Goal: Task Accomplishment & Management: Complete application form

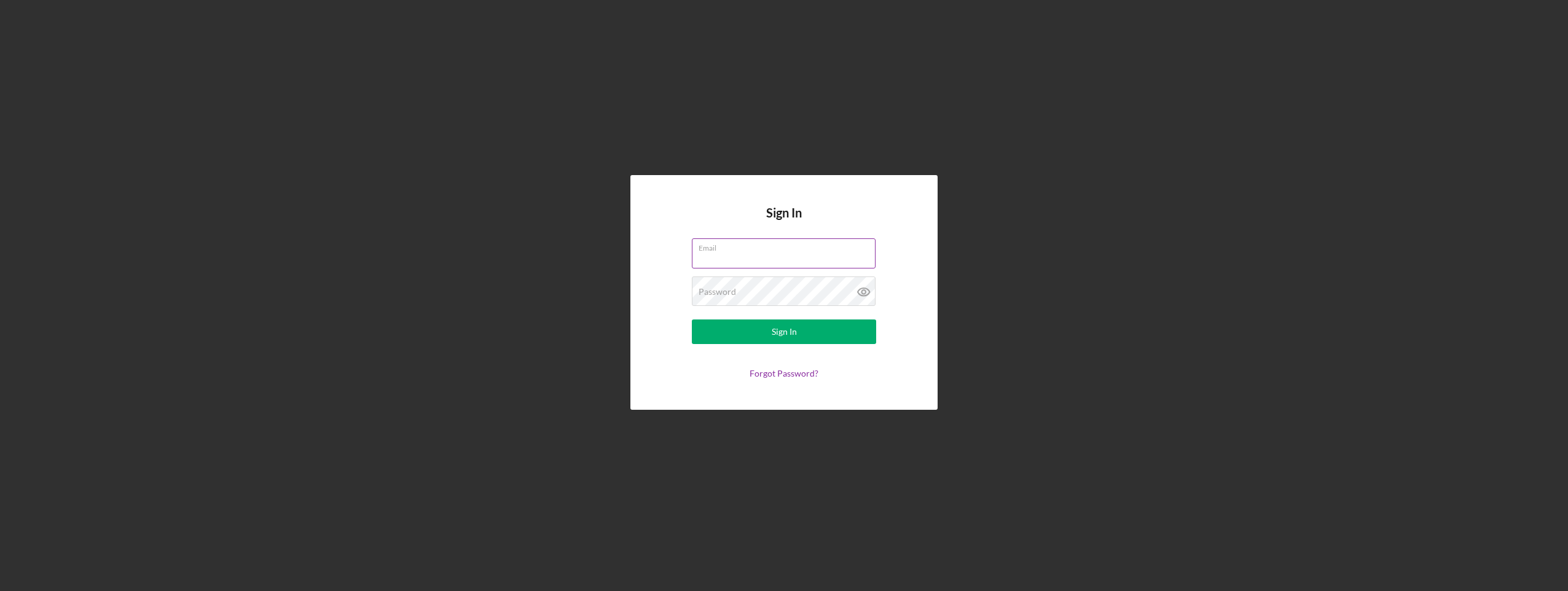
click at [707, 257] on input "Email" at bounding box center [784, 253] width 184 height 29
type input "[PERSON_NAME][EMAIL_ADDRESS][DOMAIN_NAME]"
click at [733, 292] on label "Password" at bounding box center [717, 292] width 37 height 10
click at [792, 336] on div "Sign In" at bounding box center [784, 332] width 26 height 25
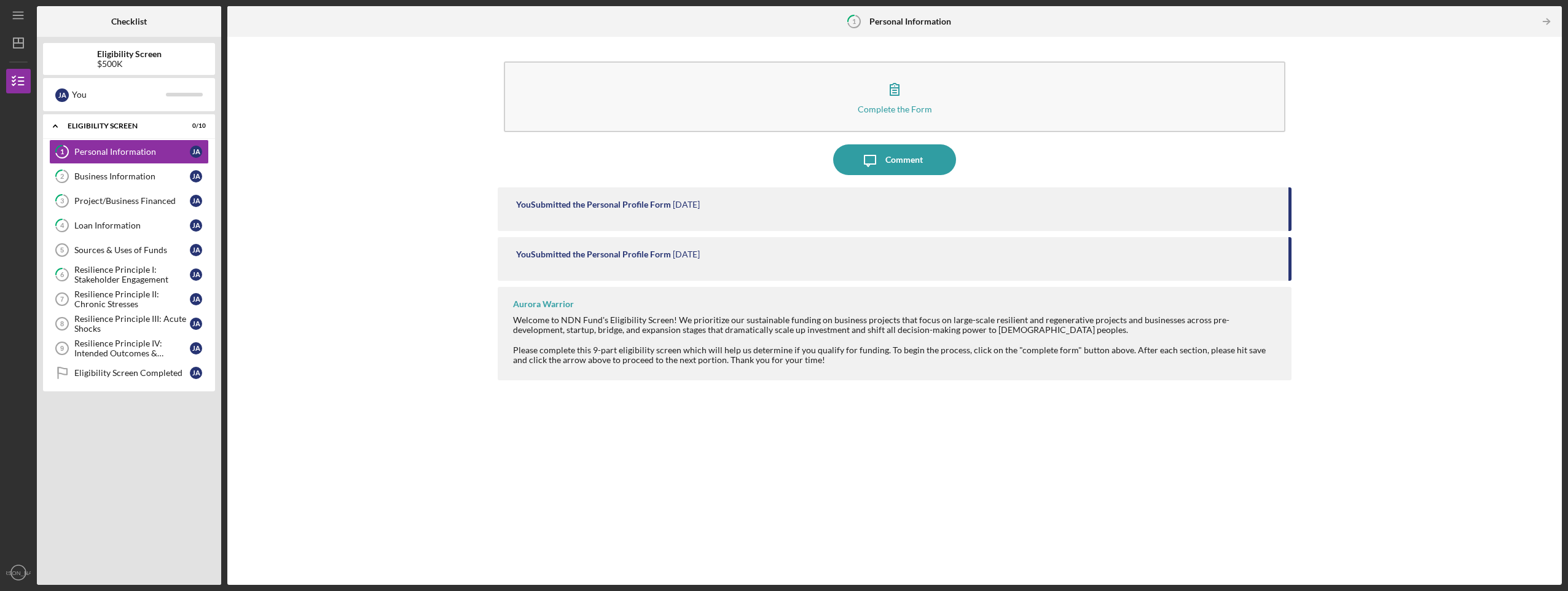
click at [334, 193] on div "Complete the Form Form Icon/Message Comment You Submitted the Personal Profile …" at bounding box center [894, 311] width 1322 height 535
click at [89, 156] on div "Personal Information" at bounding box center [132, 151] width 116 height 10
click at [89, 150] on div "Personal Information" at bounding box center [132, 151] width 116 height 10
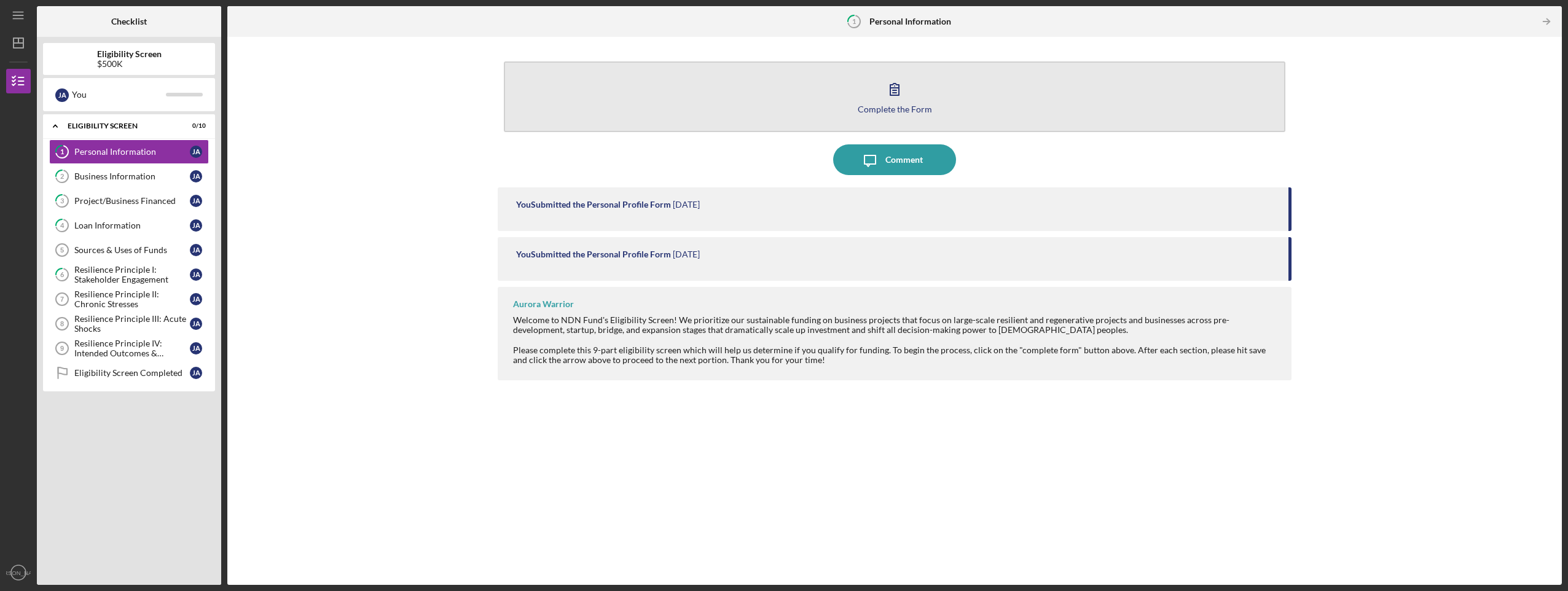
click at [901, 95] on icon "button" at bounding box center [894, 88] width 31 height 31
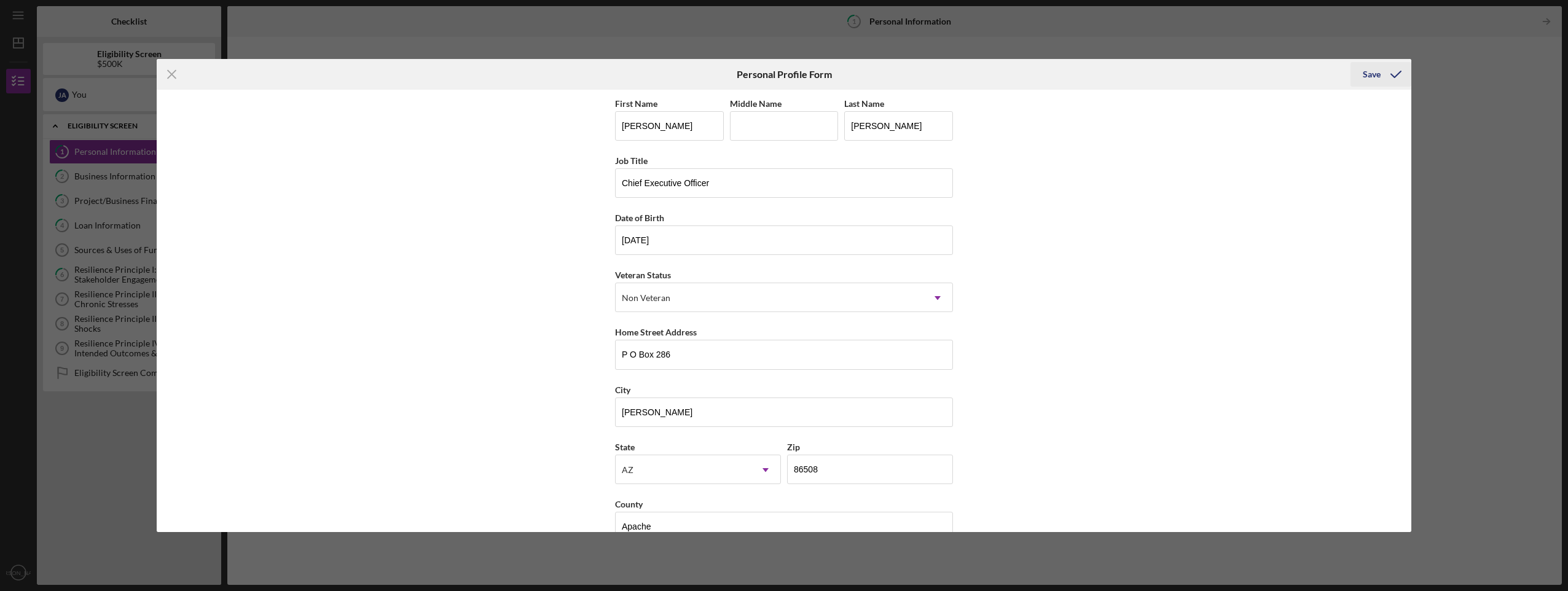
click at [1367, 76] on div "Save" at bounding box center [1371, 74] width 18 height 25
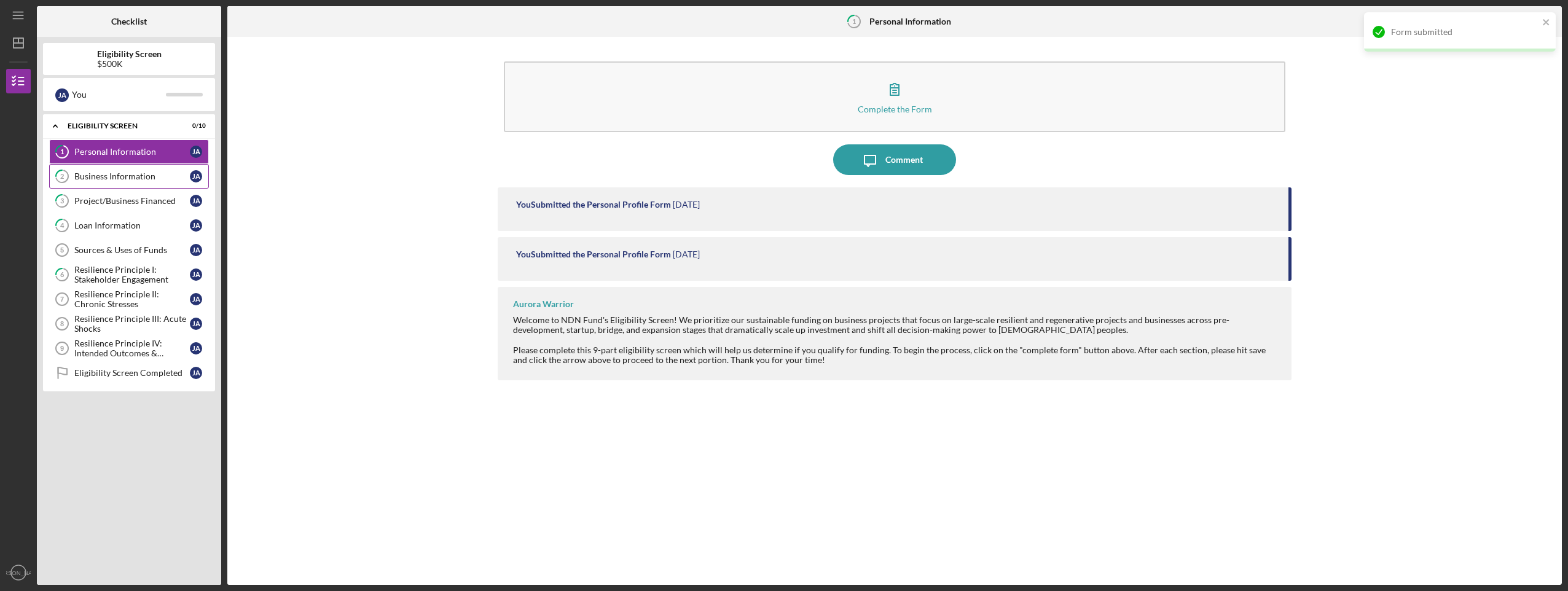
click at [108, 177] on div "Business Information" at bounding box center [132, 176] width 116 height 10
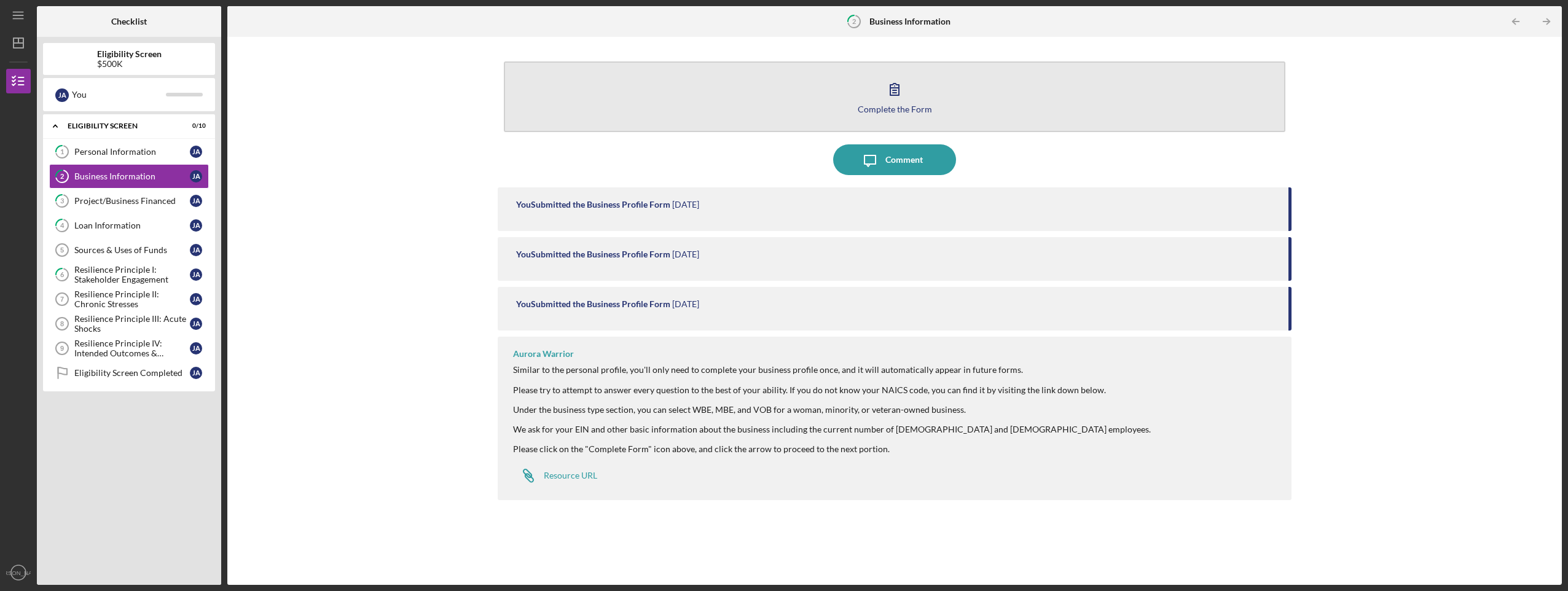
click at [900, 88] on icon "button" at bounding box center [894, 88] width 31 height 31
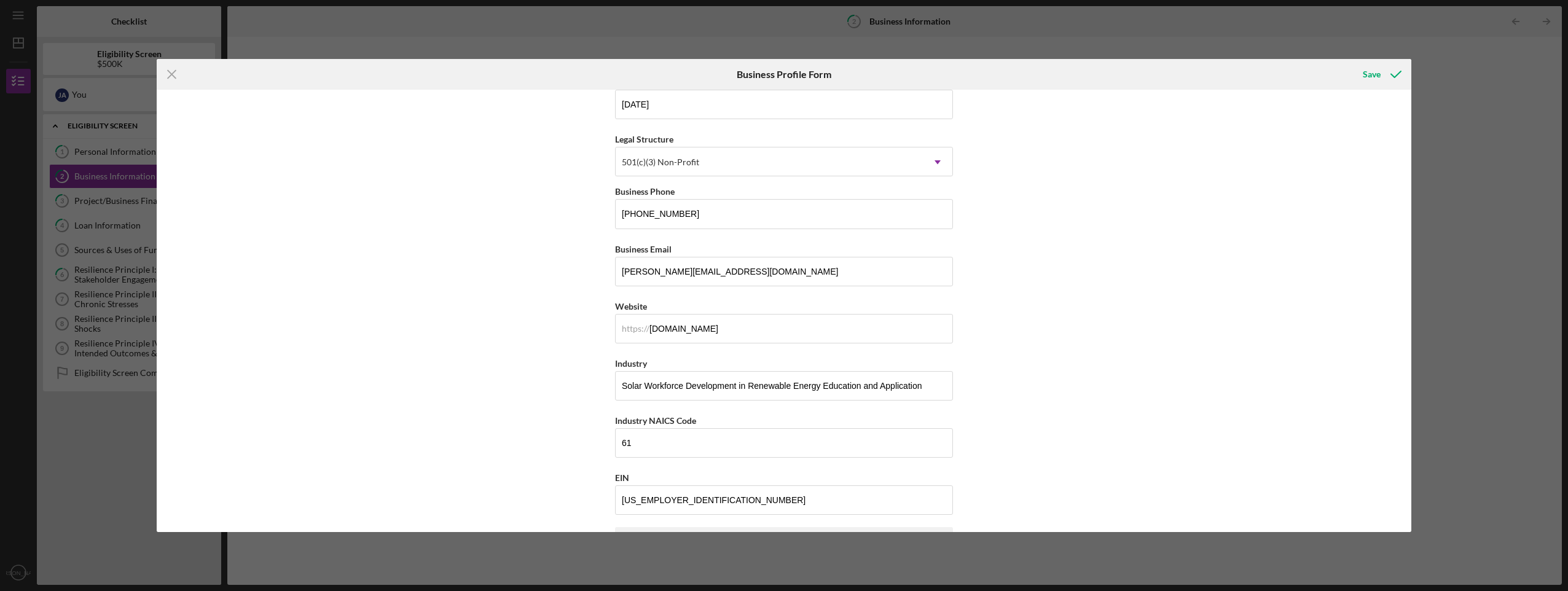
scroll to position [62, 0]
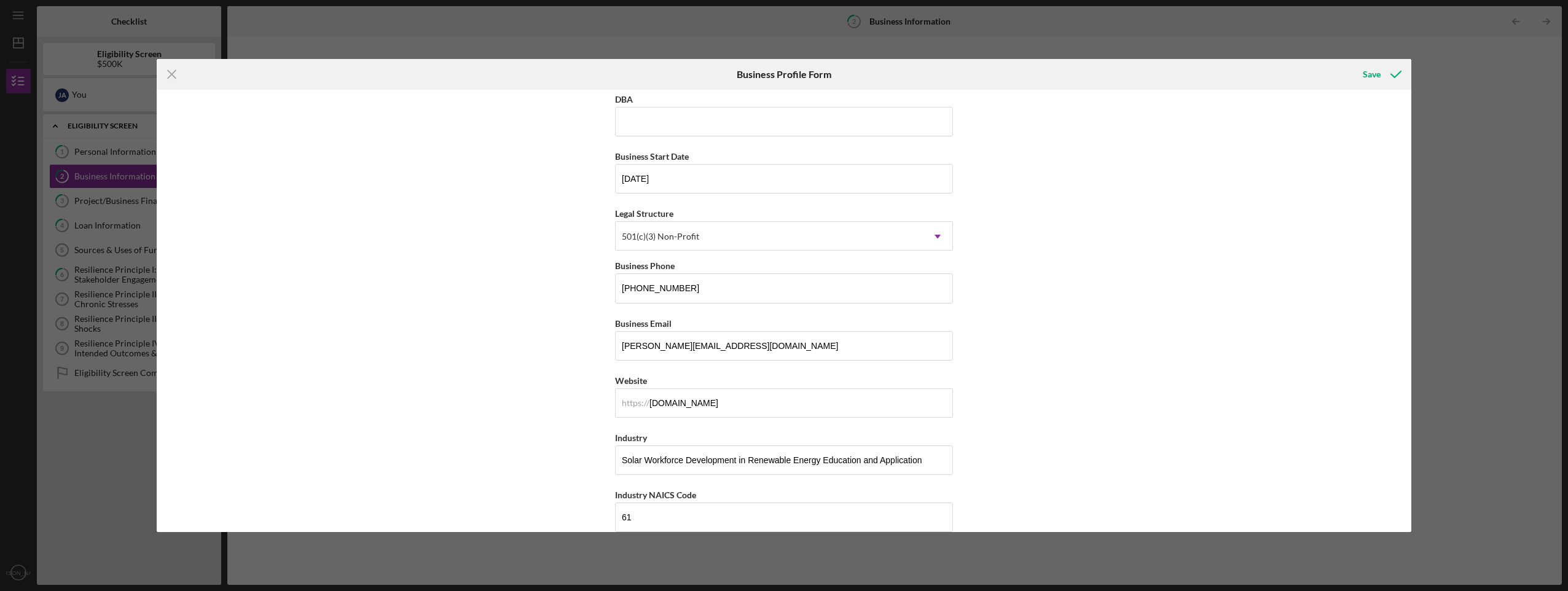
click at [1458, 133] on div "Icon/Menu Close Business Profile Form Save Business Name Purpose Focused Altern…" at bounding box center [784, 295] width 1568 height 591
click at [1370, 77] on div "Save" at bounding box center [1371, 74] width 18 height 25
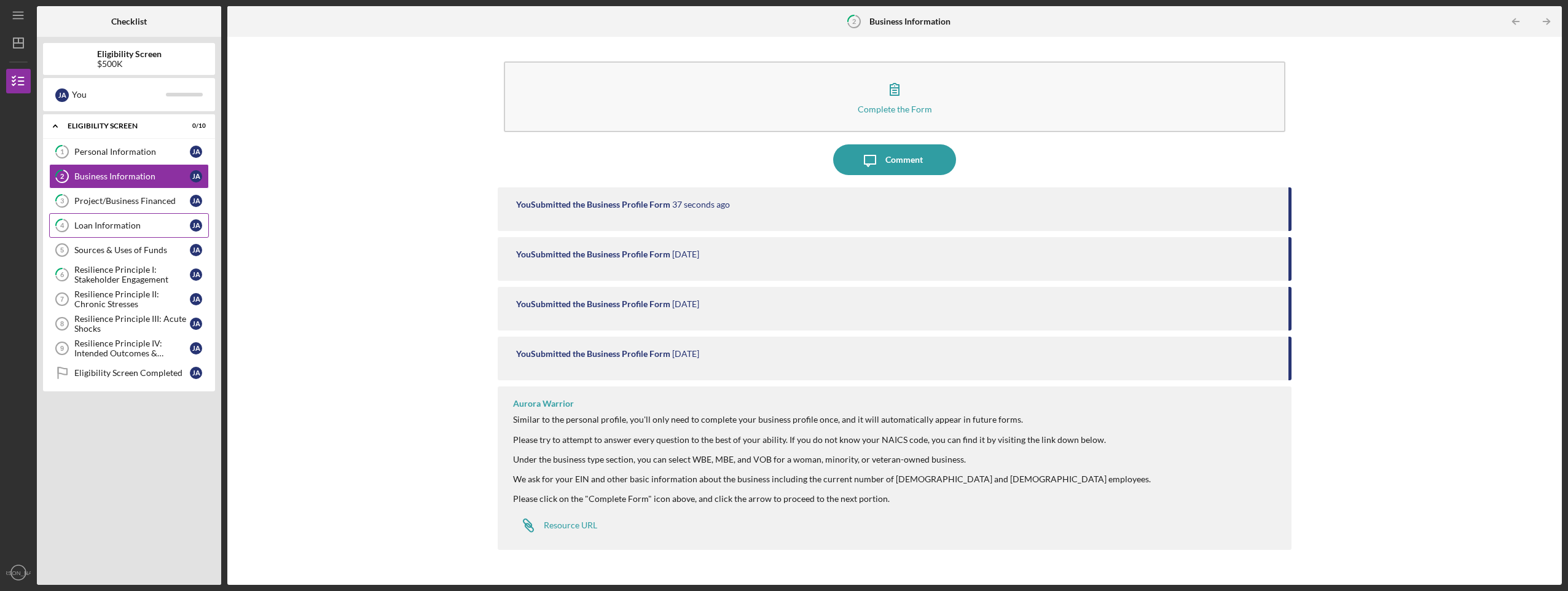
click at [80, 227] on div "Loan Information" at bounding box center [132, 225] width 116 height 10
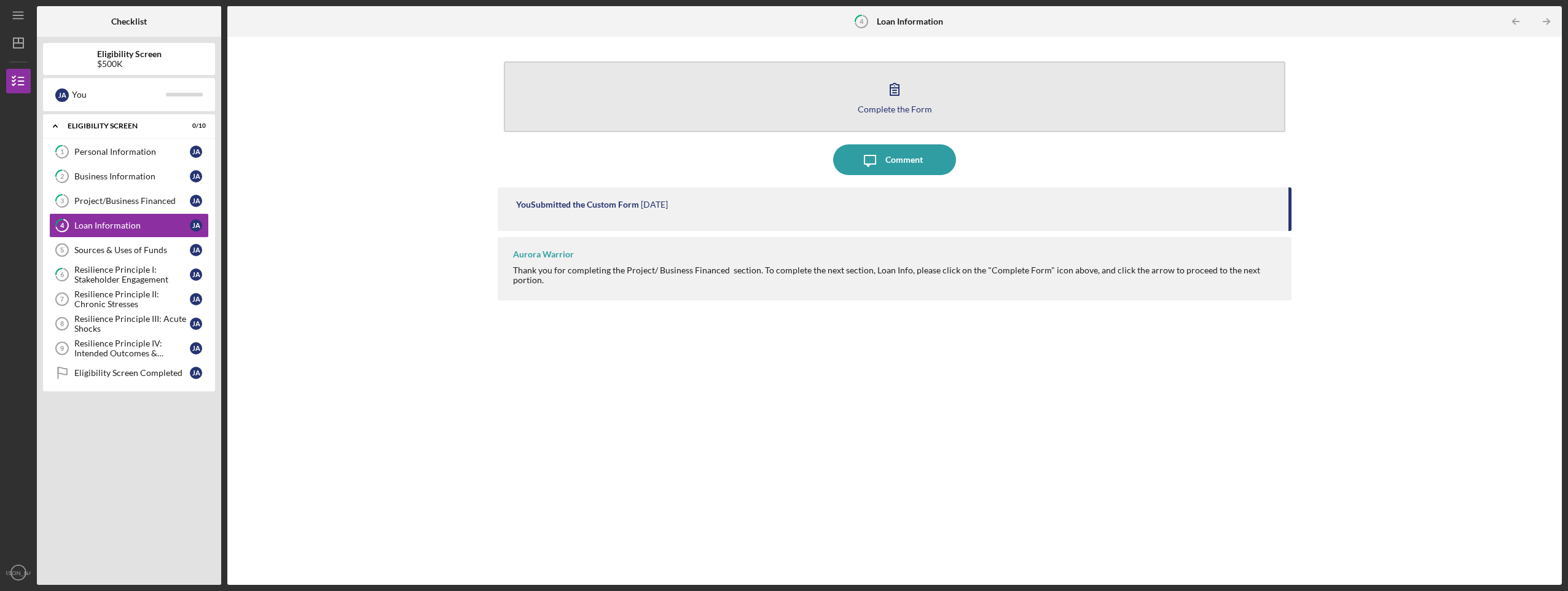
click at [888, 112] on div "Complete the Form" at bounding box center [895, 109] width 74 height 9
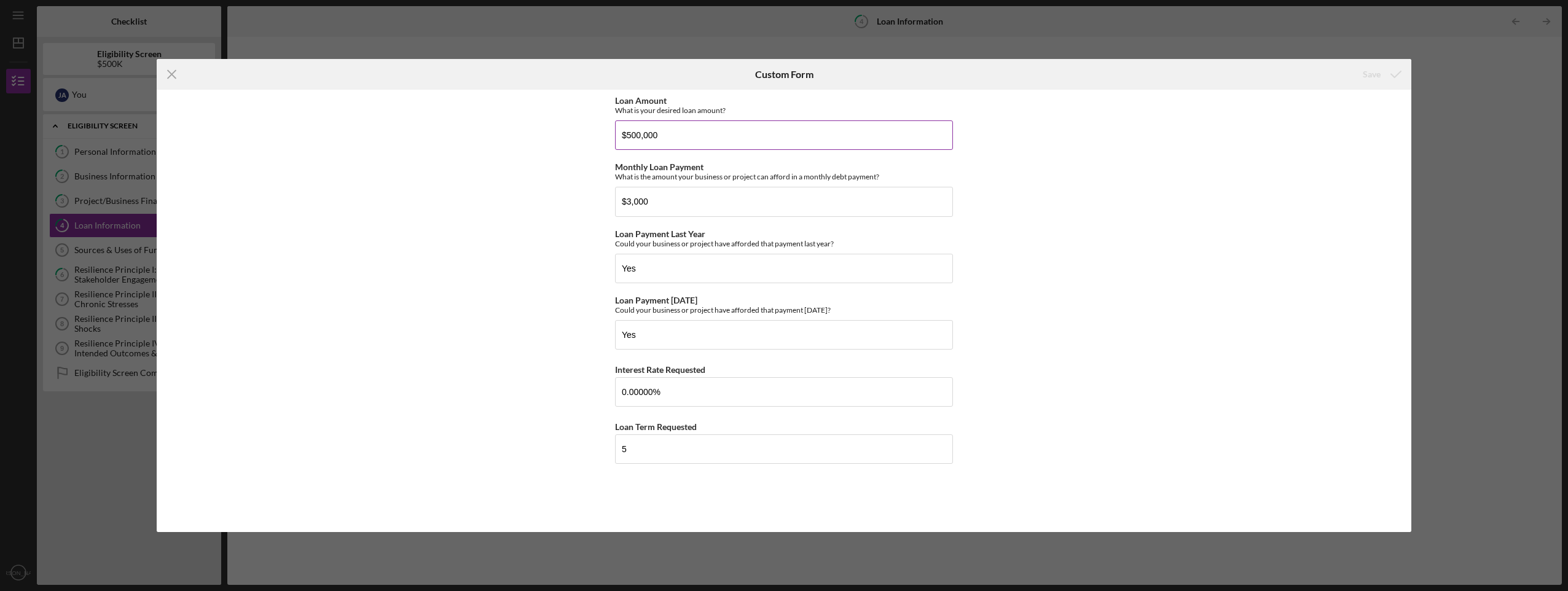
click at [663, 136] on input "$500,000" at bounding box center [784, 134] width 337 height 29
drag, startPoint x: 661, startPoint y: 136, endPoint x: 555, endPoint y: 135, distance: 106.0
click at [577, 136] on div "Loan Amount What is your desired loan amount? $500,000 Monthly Loan Payment Wha…" at bounding box center [784, 311] width 1254 height 443
type input "$150,000"
click at [1169, 219] on div "Loan Amount What is your desired loan amount? $150,000 Monthly Loan Payment Wha…" at bounding box center [784, 311] width 1254 height 443
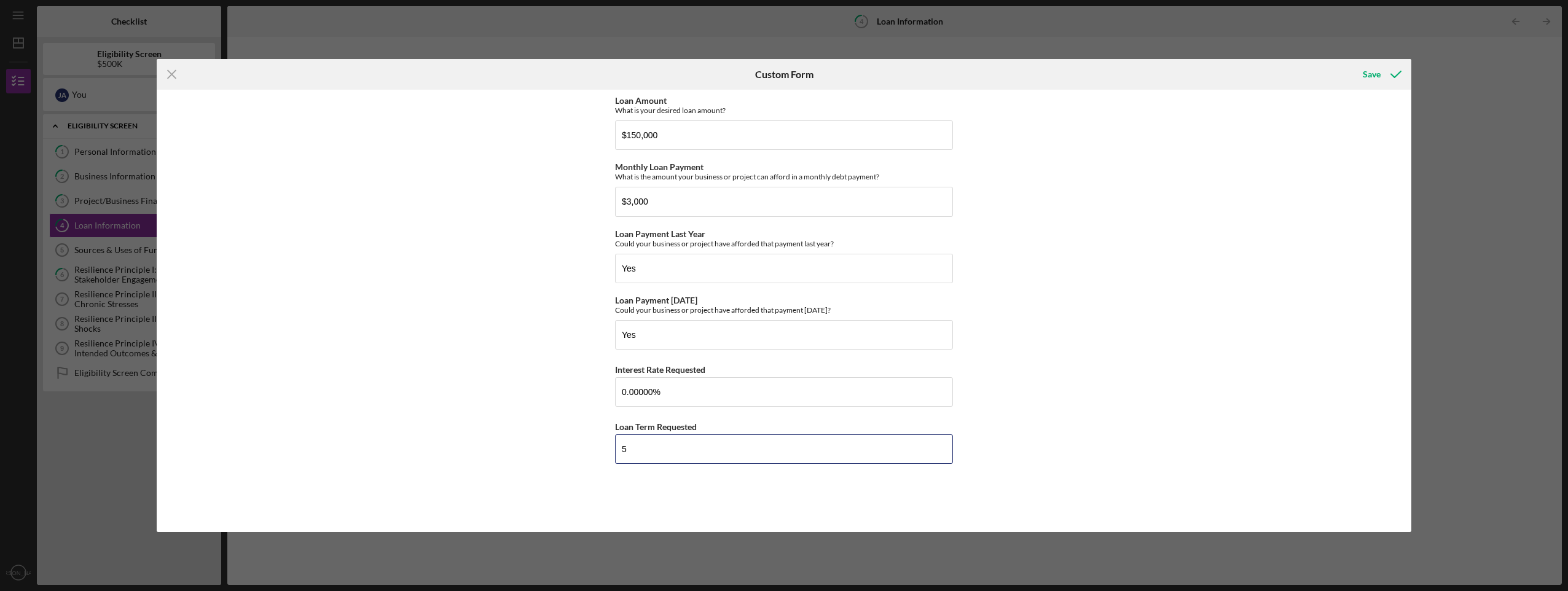
drag, startPoint x: 640, startPoint y: 441, endPoint x: 631, endPoint y: 462, distance: 22.8
click at [608, 444] on div "Loan Amount What is your desired loan amount? $150,000 Monthly Loan Payment Wha…" at bounding box center [784, 311] width 1254 height 443
type input "6"
click at [650, 205] on input "$3,000" at bounding box center [784, 201] width 337 height 29
drag, startPoint x: 658, startPoint y: 135, endPoint x: 628, endPoint y: 133, distance: 30.1
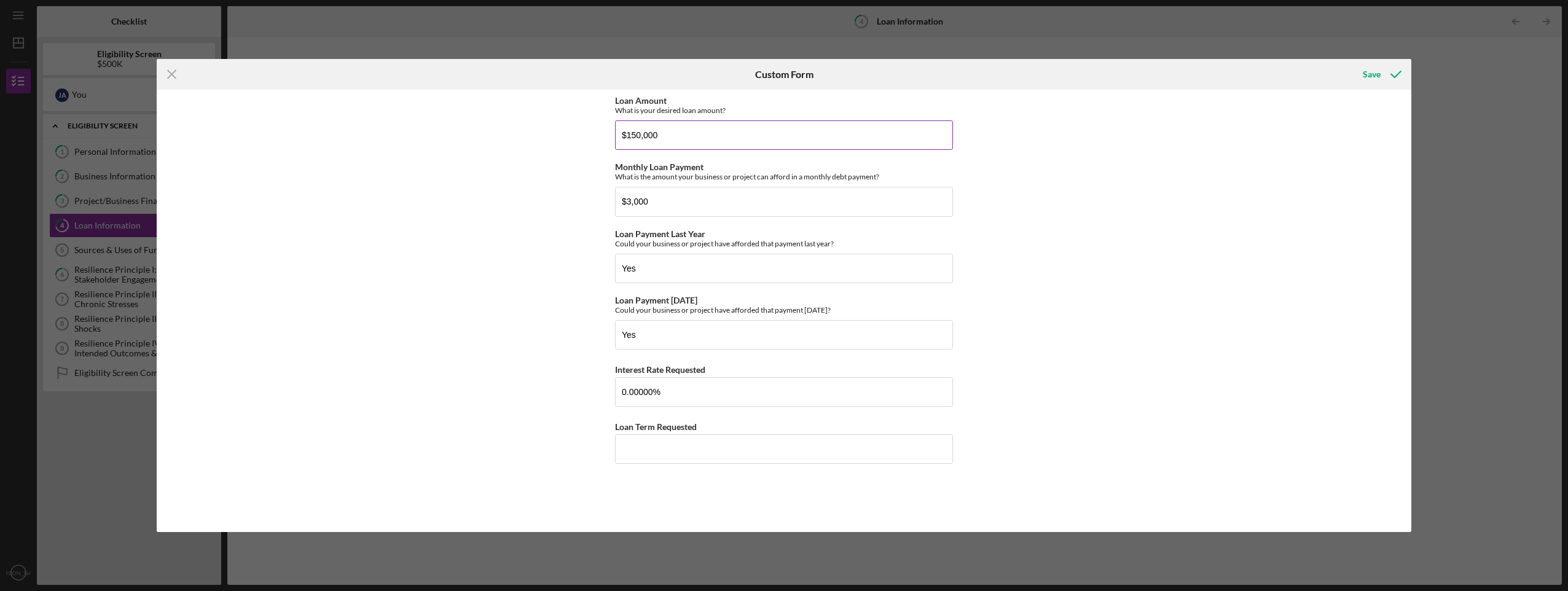
click at [628, 133] on input "$150,000" at bounding box center [784, 134] width 337 height 29
click at [672, 140] on input "$150,000" at bounding box center [784, 134] width 337 height 29
click at [663, 134] on input "$150,000" at bounding box center [784, 134] width 337 height 29
drag, startPoint x: 659, startPoint y: 136, endPoint x: 633, endPoint y: 142, distance: 26.7
click at [629, 135] on input "$150,000" at bounding box center [784, 134] width 337 height 29
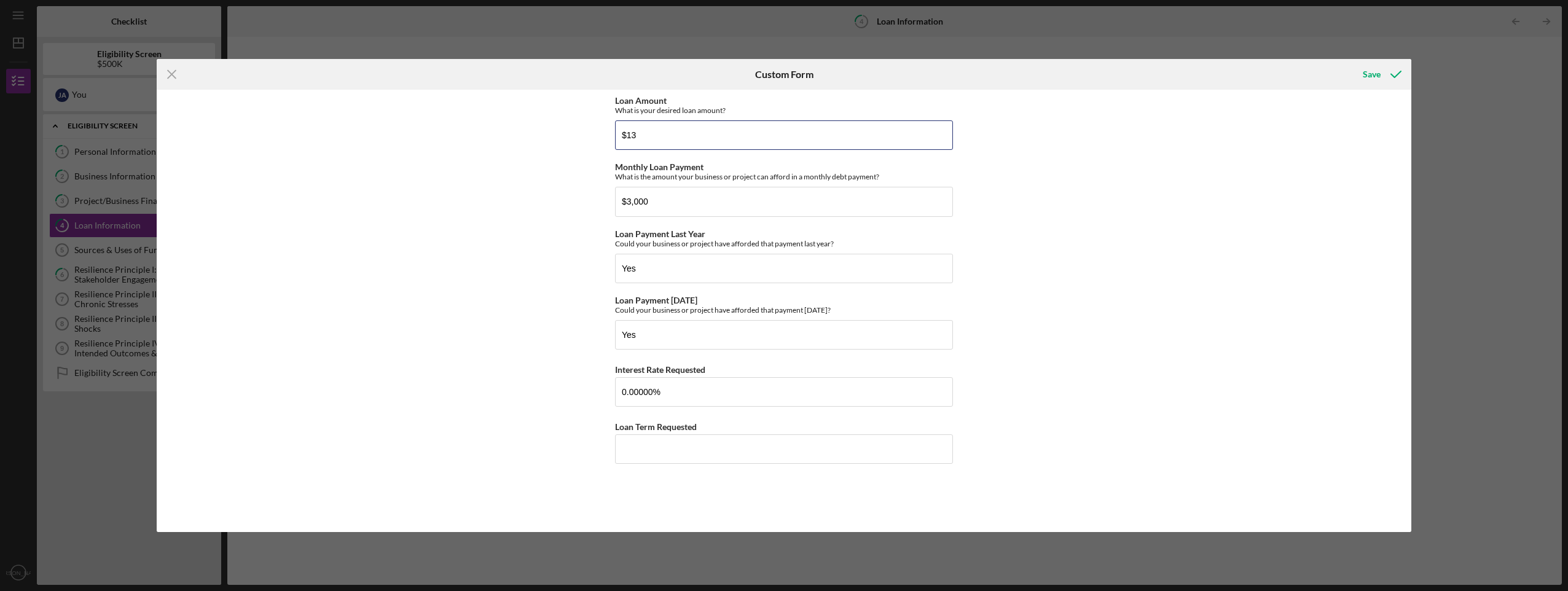
type input "$1"
click at [1050, 292] on div "Loan Amount What is your desired loan amount? $350,000 Monthly Loan Payment Wha…" at bounding box center [784, 311] width 1254 height 443
click at [628, 136] on input "$350,000" at bounding box center [784, 134] width 337 height 29
click at [632, 136] on input "$350,000" at bounding box center [784, 134] width 337 height 29
type input "$250,000"
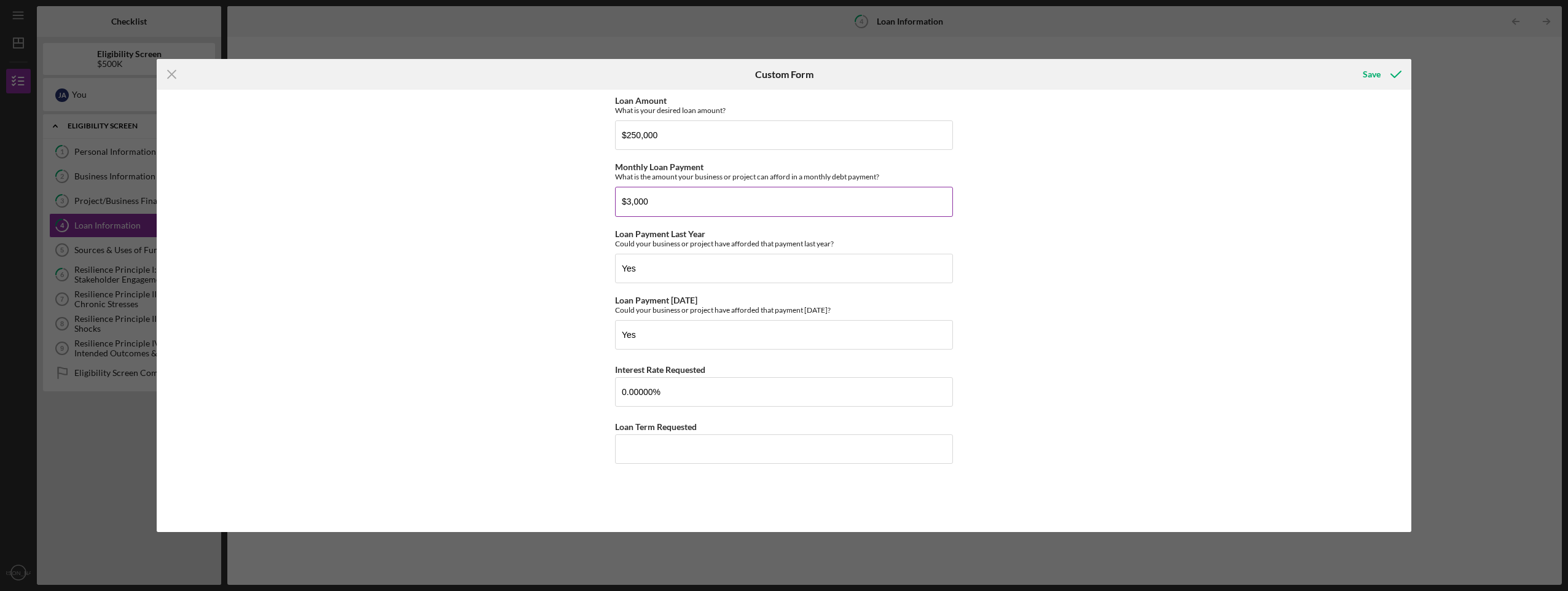
click at [653, 203] on input "$3,000" at bounding box center [784, 201] width 337 height 29
drag, startPoint x: 627, startPoint y: 201, endPoint x: 659, endPoint y: 201, distance: 32.0
click at [659, 201] on input "$3,000" at bounding box center [784, 201] width 337 height 29
type input "$2,500"
click at [1212, 311] on div "Loan Amount What is your desired loan amount? $250,000 Monthly Loan Payment Wha…" at bounding box center [784, 311] width 1254 height 443
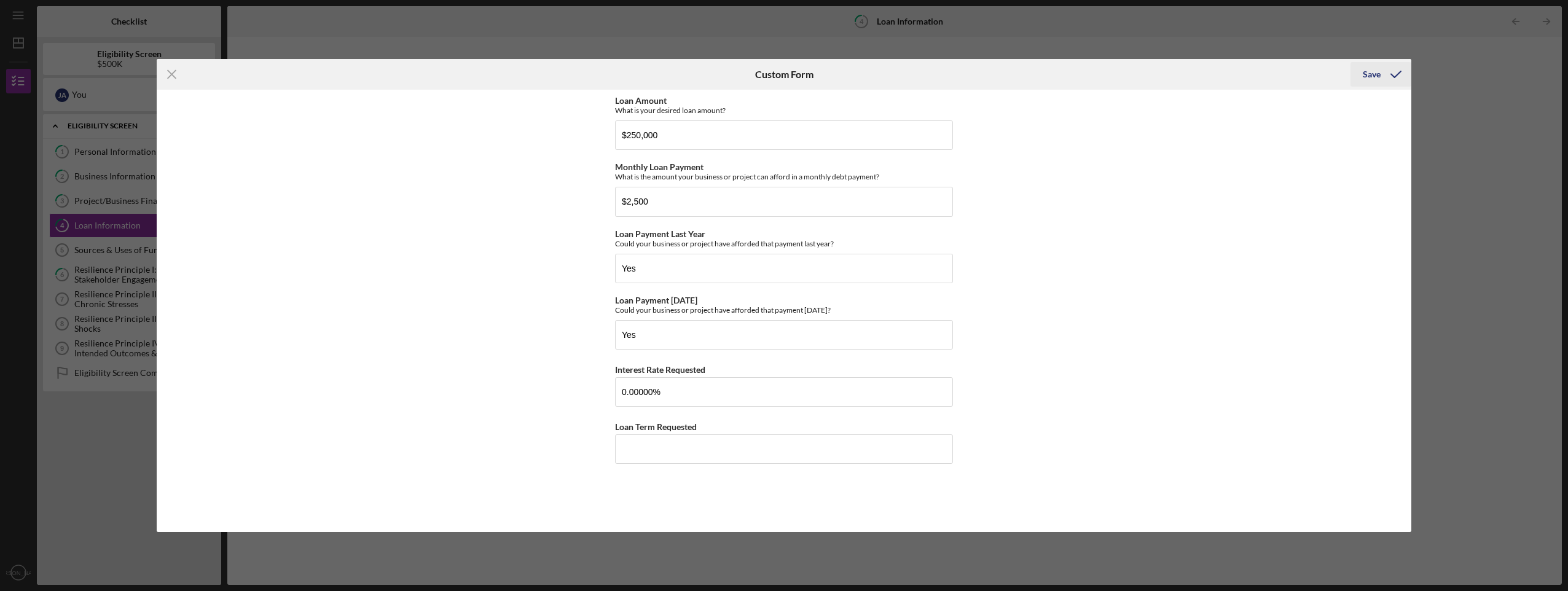
click at [1366, 73] on div "Save" at bounding box center [1371, 74] width 18 height 25
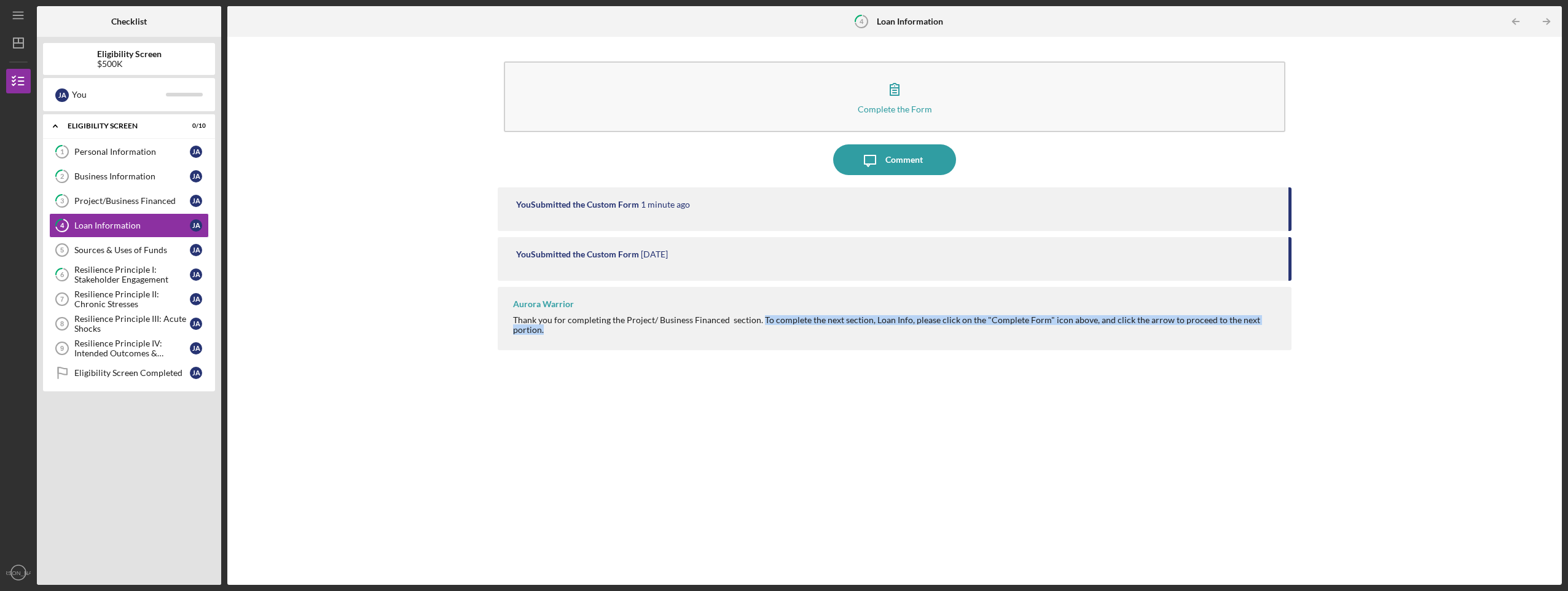
drag, startPoint x: 761, startPoint y: 320, endPoint x: 1274, endPoint y: 322, distance: 513.0
click at [1274, 322] on div "Thank you for completing the Project/ Business Financed section. To complete th…" at bounding box center [896, 325] width 765 height 19
click at [114, 298] on div "Resilience Principle II: Chronic Stresses" at bounding box center [132, 299] width 116 height 19
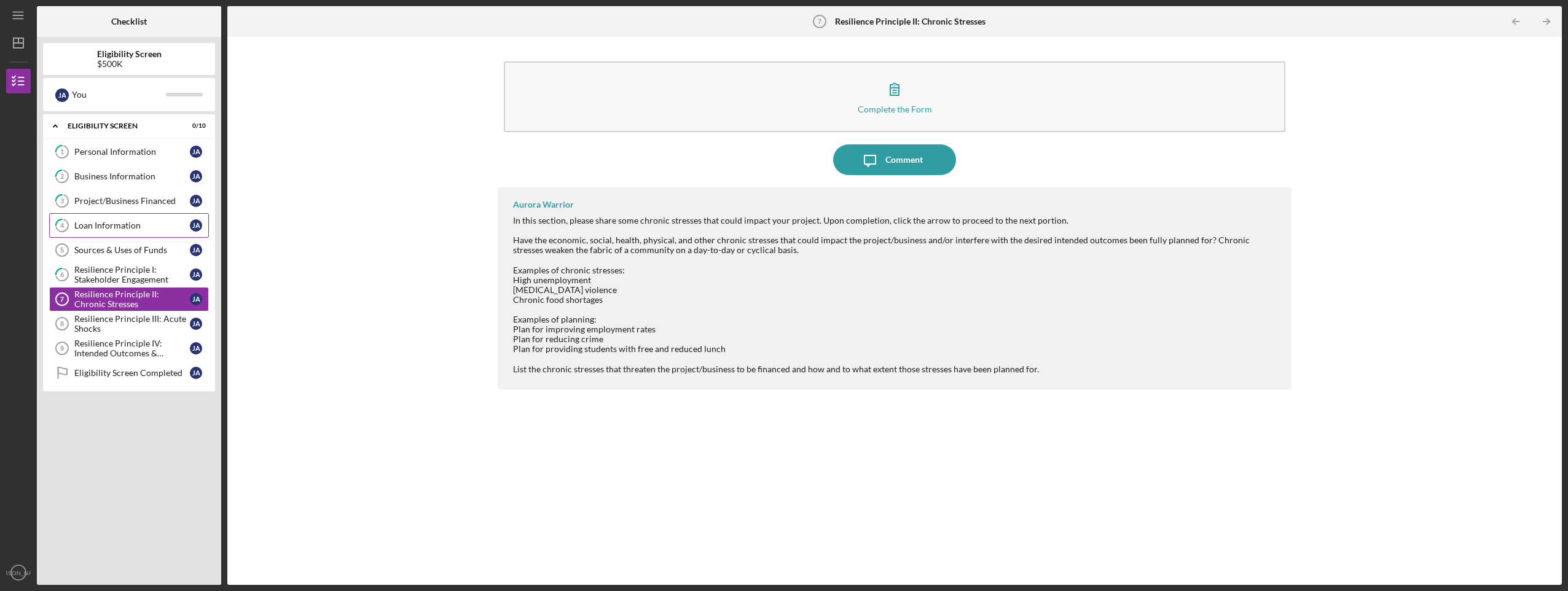
click at [103, 227] on div "Loan Information" at bounding box center [132, 225] width 116 height 10
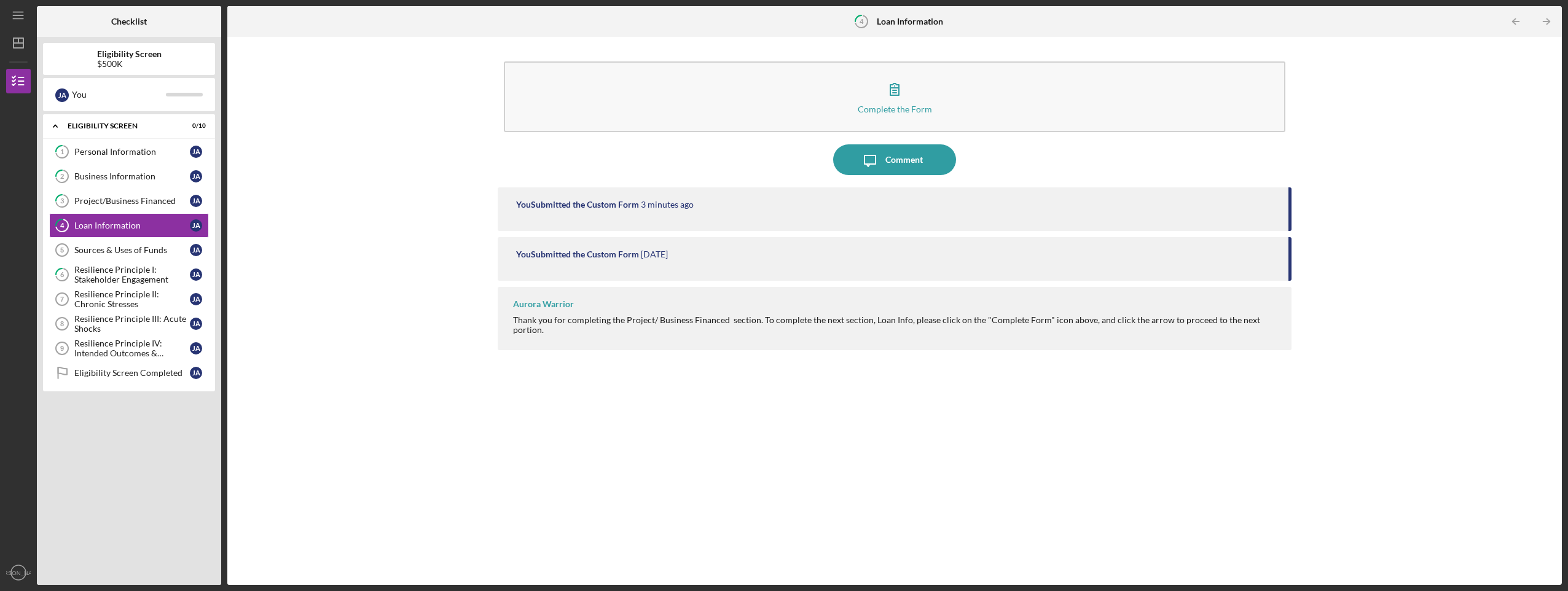
drag, startPoint x: 224, startPoint y: 147, endPoint x: 227, endPoint y: 170, distance: 23.2
click at [227, 170] on div "Checklist Eligibility Screen $500K J A You Icon/Expander Eligibility Screen 0 /…" at bounding box center [799, 295] width 1525 height 579
drag, startPoint x: 226, startPoint y: 188, endPoint x: 227, endPoint y: 201, distance: 13.0
click at [225, 202] on div "Checklist Eligibility Screen $500K J A You Icon/Expander Eligibility Screen 0 /…" at bounding box center [799, 295] width 1525 height 579
click at [1521, 224] on div "Complete the Form Form Icon/Message Comment You Submitted the Custom Form 3 min…" at bounding box center [894, 311] width 1322 height 535
